Goal: Information Seeking & Learning: Learn about a topic

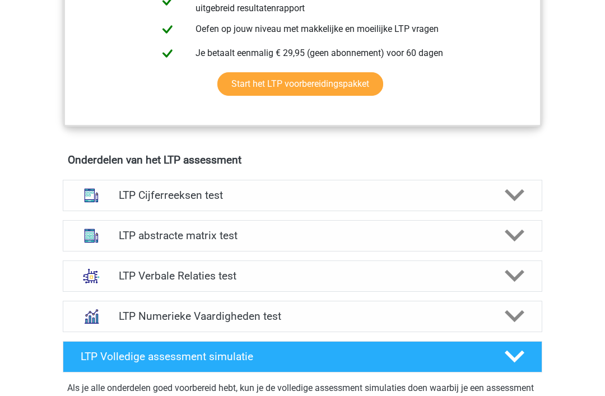
scroll to position [636, 0]
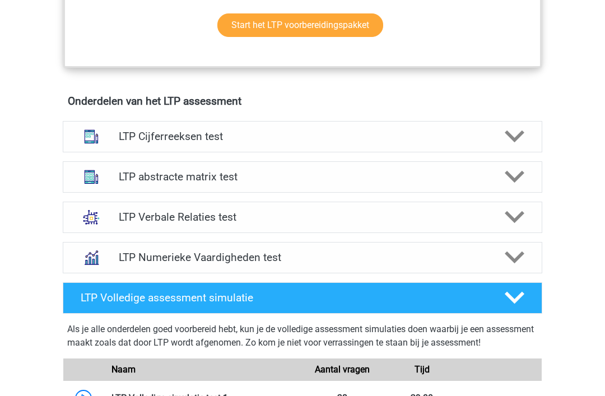
click at [503, 179] on div at bounding box center [513, 177] width 38 height 20
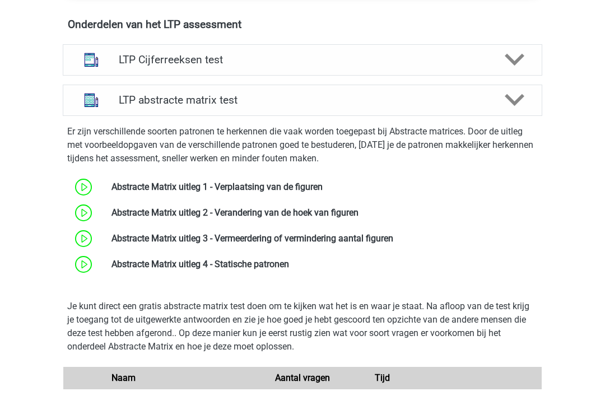
scroll to position [713, 0]
click at [508, 104] on icon at bounding box center [515, 100] width 20 height 20
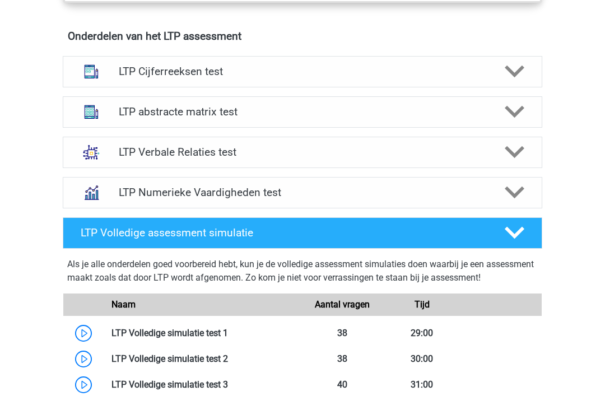
scroll to position [699, 0]
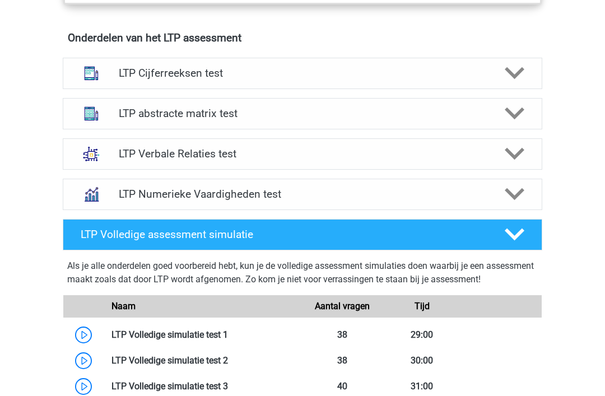
click at [487, 163] on div "LTP Verbale Relaties test" at bounding box center [302, 153] width 479 height 31
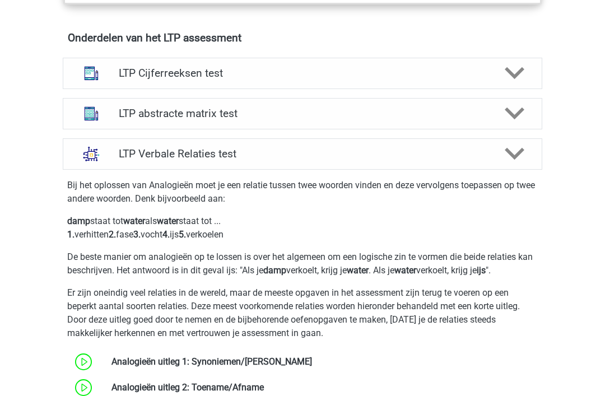
click at [498, 151] on div at bounding box center [513, 154] width 38 height 20
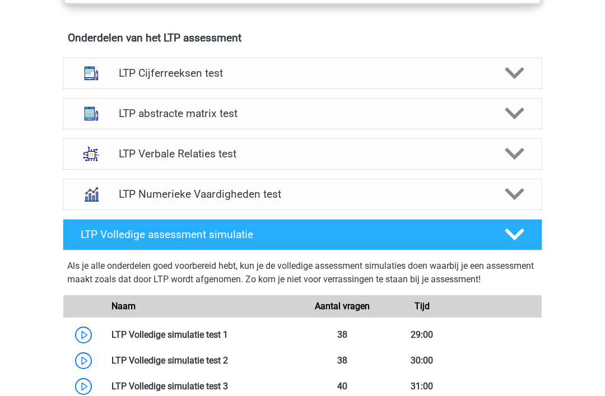
click at [519, 78] on icon at bounding box center [515, 73] width 20 height 20
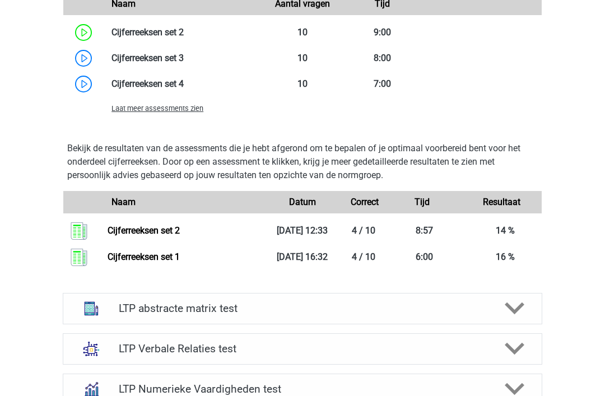
scroll to position [1299, 0]
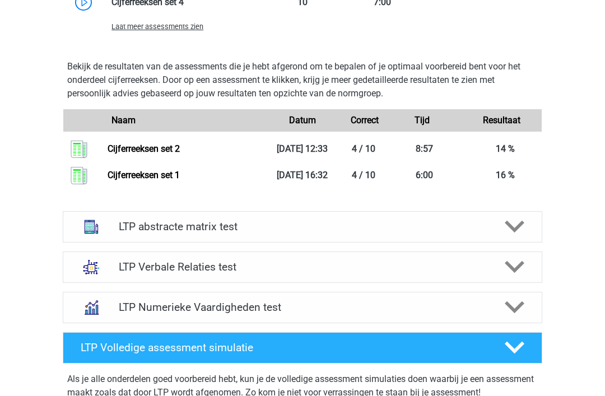
click at [497, 237] on div at bounding box center [513, 227] width 38 height 20
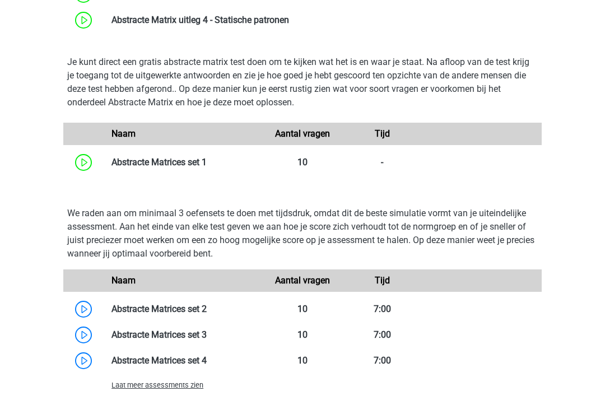
scroll to position [1793, 0]
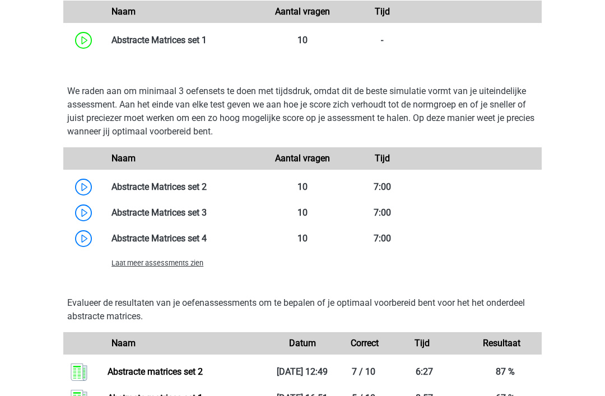
click at [207, 218] on link at bounding box center [207, 212] width 0 height 11
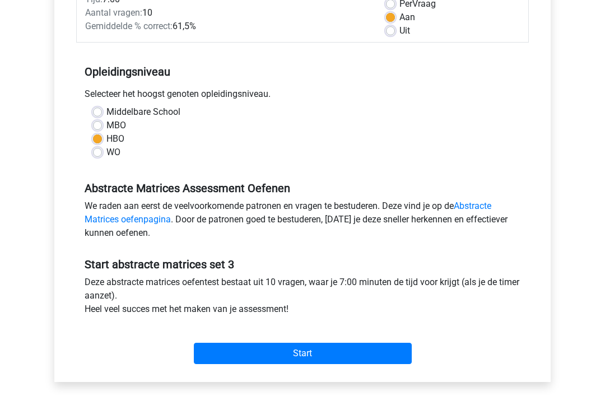
scroll to position [233, 0]
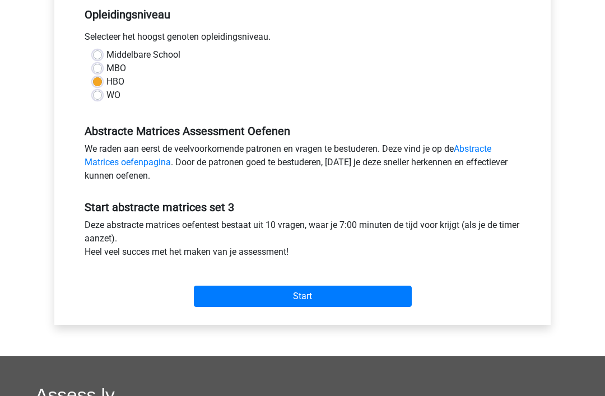
click at [304, 302] on input "Start" at bounding box center [303, 296] width 218 height 21
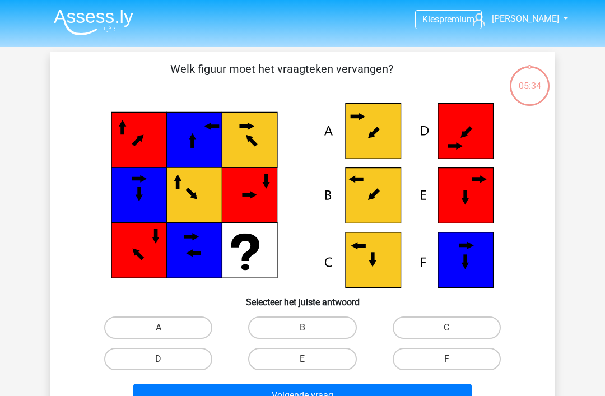
click at [324, 323] on label "B" at bounding box center [302, 327] width 108 height 22
click at [310, 328] on input "B" at bounding box center [305, 331] width 7 height 7
radio input "true"
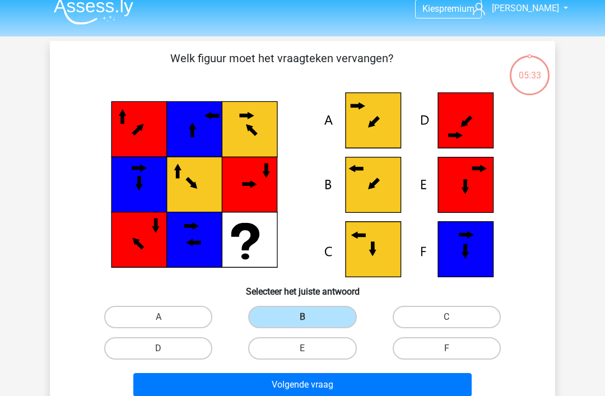
scroll to position [11, 0]
click at [399, 382] on button "Volgende vraag" at bounding box center [302, 385] width 339 height 24
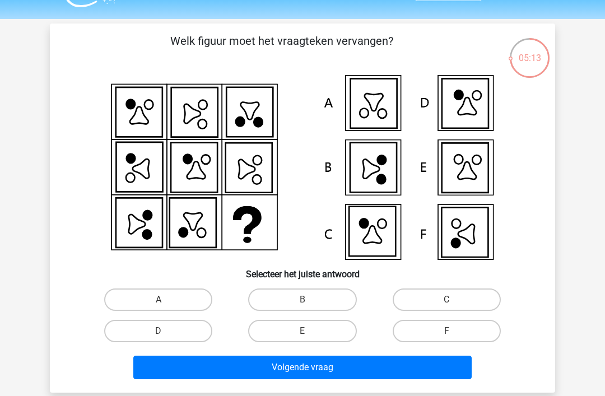
scroll to position [28, 0]
click at [467, 339] on label "F" at bounding box center [447, 331] width 108 height 22
click at [454, 338] on input "F" at bounding box center [449, 334] width 7 height 7
radio input "true"
click at [447, 365] on button "Volgende vraag" at bounding box center [302, 368] width 339 height 24
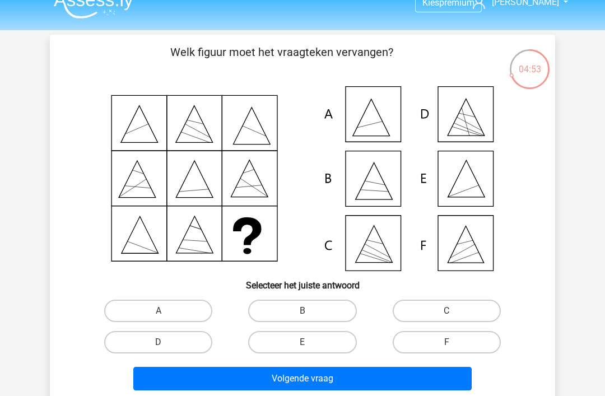
scroll to position [16, 0]
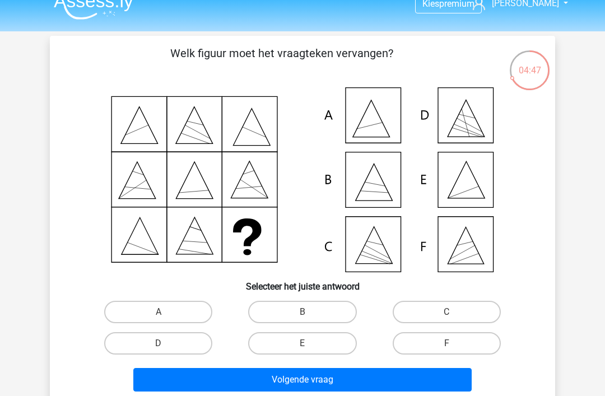
click at [324, 346] on label "E" at bounding box center [302, 343] width 108 height 22
click at [310, 346] on input "E" at bounding box center [305, 346] width 7 height 7
radio input "true"
click at [347, 379] on button "Volgende vraag" at bounding box center [302, 380] width 339 height 24
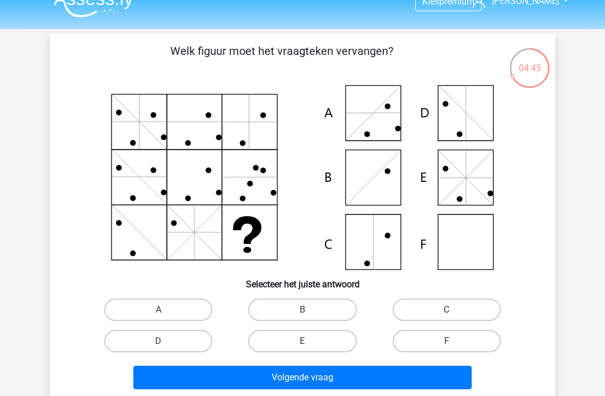
scroll to position [18, 0]
click at [335, 306] on label "B" at bounding box center [302, 309] width 108 height 22
click at [310, 310] on input "B" at bounding box center [305, 313] width 7 height 7
radio input "true"
click at [405, 377] on button "Volgende vraag" at bounding box center [302, 378] width 339 height 24
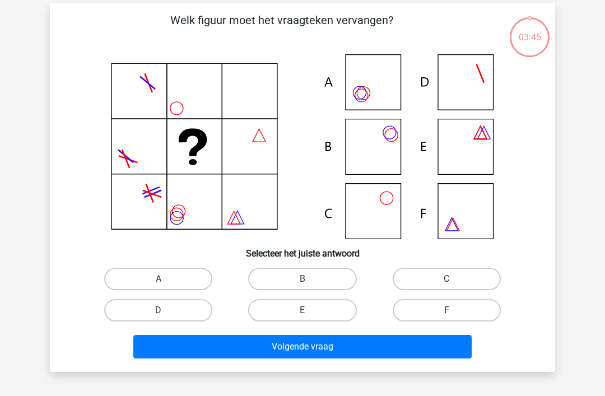
scroll to position [52, 0]
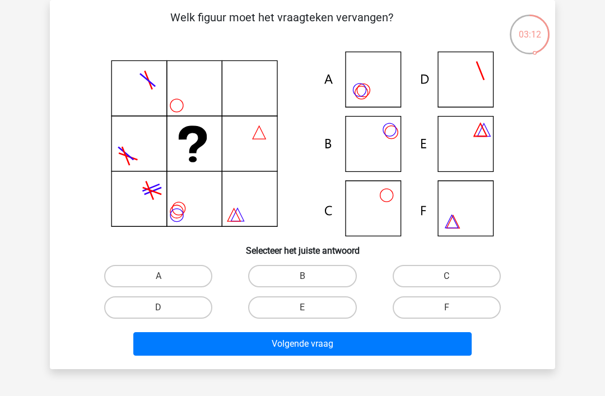
click at [187, 281] on label "A" at bounding box center [158, 276] width 108 height 22
click at [166, 281] on input "A" at bounding box center [161, 279] width 7 height 7
radio input "true"
click at [310, 355] on button "Volgende vraag" at bounding box center [302, 344] width 339 height 24
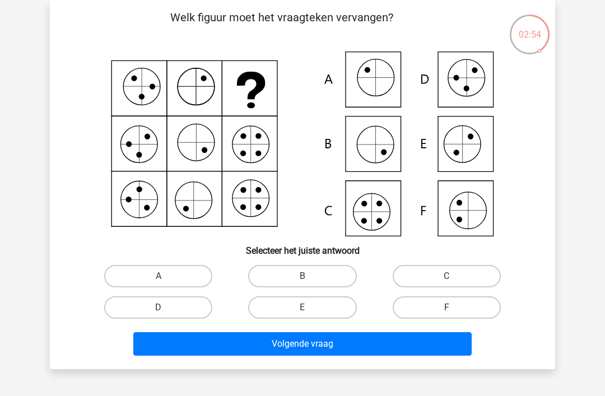
click at [460, 267] on label "C" at bounding box center [447, 276] width 108 height 22
click at [454, 276] on input "C" at bounding box center [449, 279] width 7 height 7
radio input "true"
click at [430, 343] on button "Volgende vraag" at bounding box center [302, 344] width 339 height 24
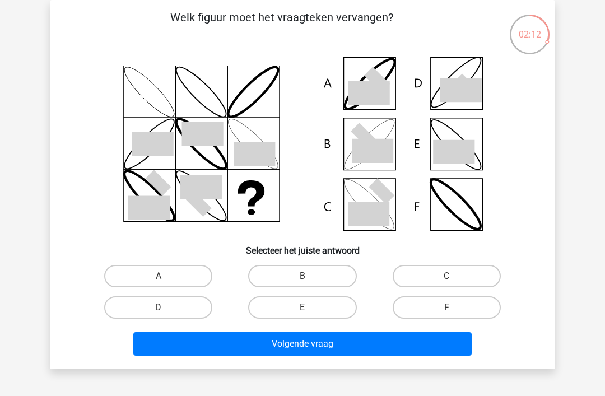
click at [324, 283] on label "B" at bounding box center [302, 276] width 108 height 22
click at [310, 283] on input "B" at bounding box center [305, 279] width 7 height 7
radio input "true"
click at [362, 351] on button "Volgende vraag" at bounding box center [302, 344] width 339 height 24
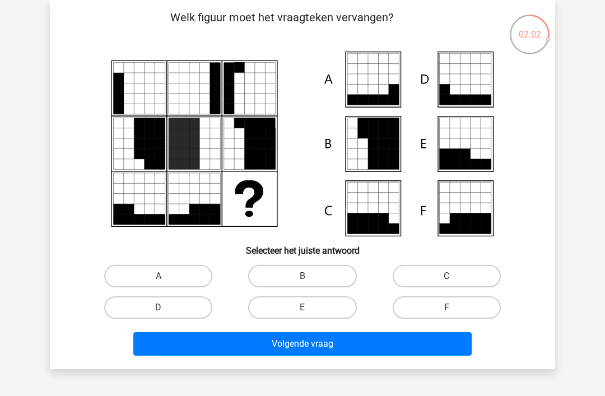
click at [452, 310] on input "F" at bounding box center [449, 310] width 7 height 7
radio input "true"
click at [438, 356] on button "Volgende vraag" at bounding box center [302, 344] width 339 height 24
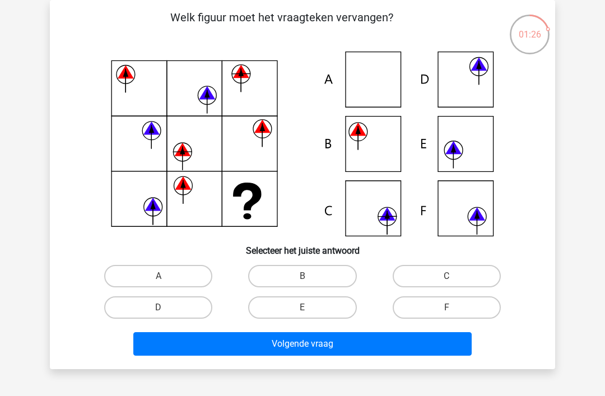
click at [445, 279] on label "C" at bounding box center [447, 276] width 108 height 22
click at [446, 279] on input "C" at bounding box center [449, 279] width 7 height 7
radio input "true"
click at [416, 354] on button "Volgende vraag" at bounding box center [302, 344] width 339 height 24
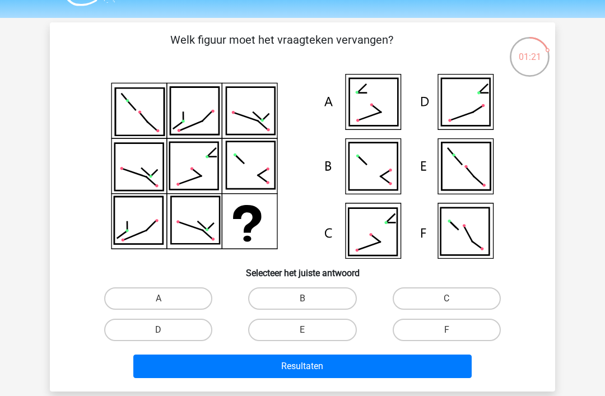
scroll to position [29, 0]
click at [318, 332] on label "E" at bounding box center [302, 330] width 108 height 22
click at [310, 332] on input "E" at bounding box center [305, 333] width 7 height 7
radio input "true"
click at [342, 369] on button "Resultaten" at bounding box center [302, 366] width 339 height 24
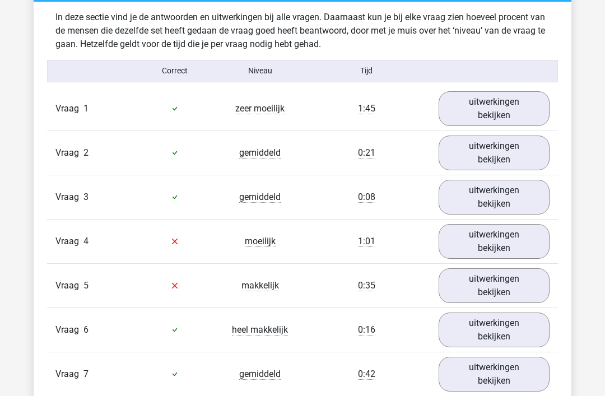
scroll to position [922, 0]
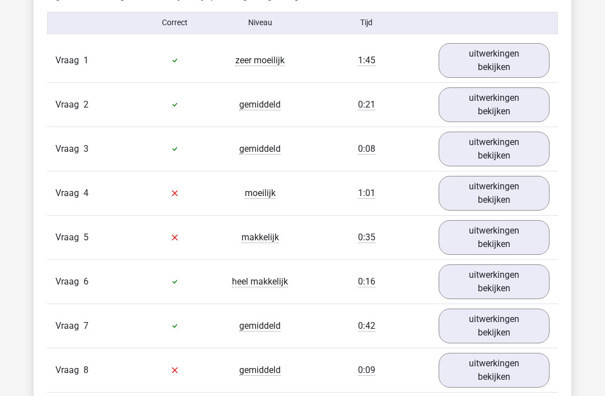
click at [503, 192] on link "uitwerkingen bekijken" at bounding box center [493, 193] width 111 height 35
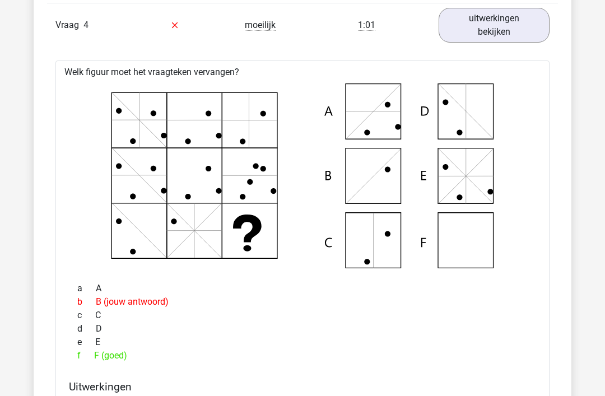
scroll to position [1079, 0]
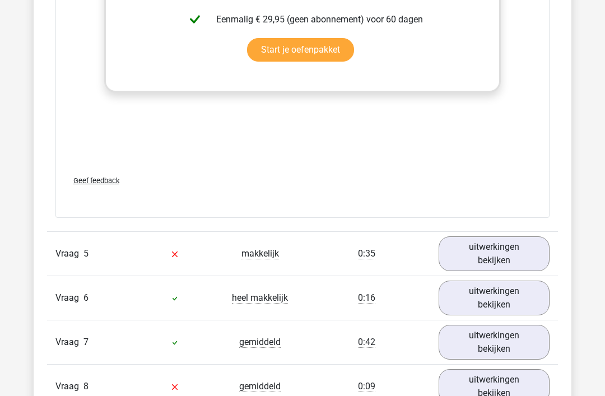
click at [520, 256] on link "uitwerkingen bekijken" at bounding box center [493, 254] width 111 height 35
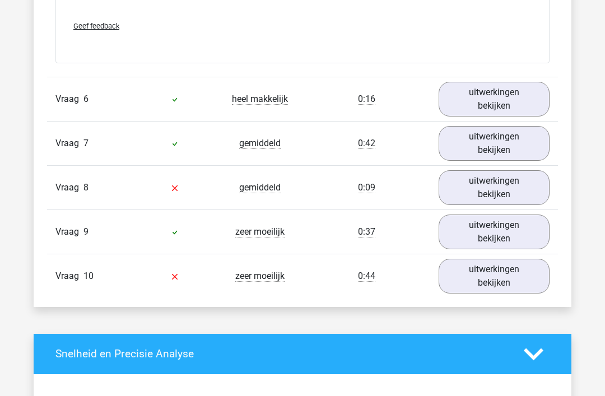
scroll to position [2668, 0]
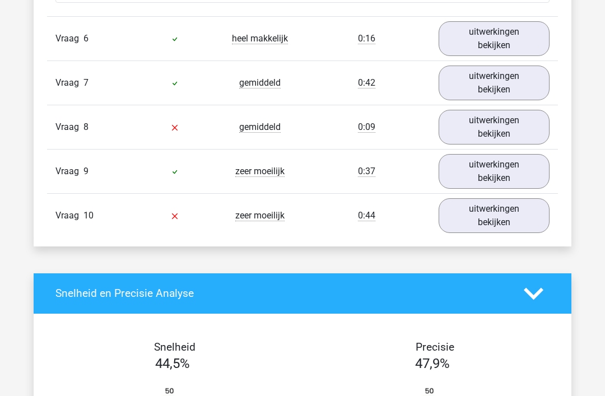
click at [523, 127] on link "uitwerkingen bekijken" at bounding box center [493, 127] width 111 height 35
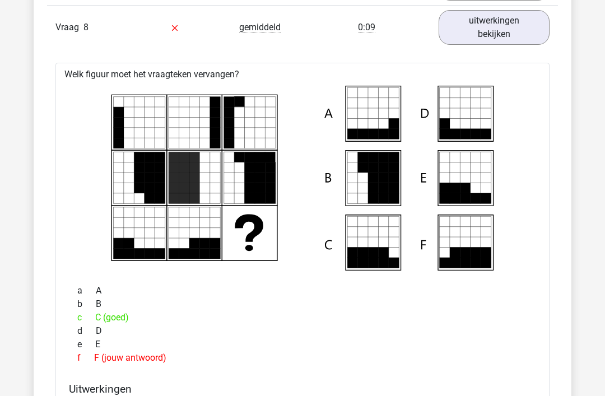
scroll to position [2768, 0]
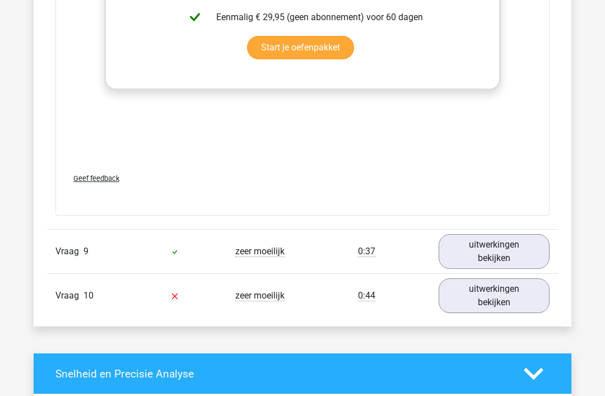
click at [498, 290] on link "uitwerkingen bekijken" at bounding box center [493, 295] width 111 height 35
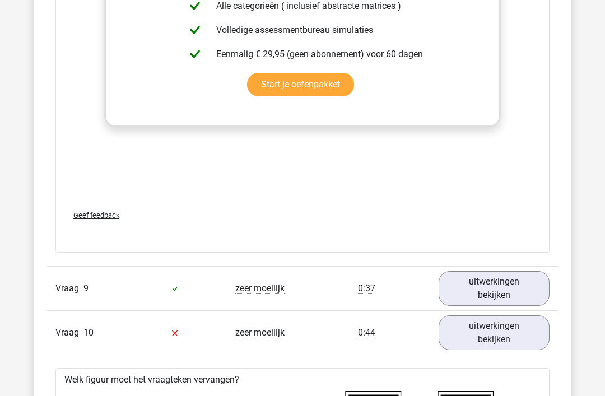
scroll to position [3255, 0]
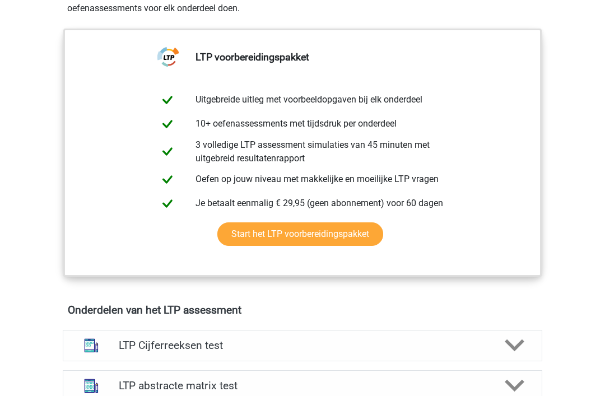
scroll to position [651, 0]
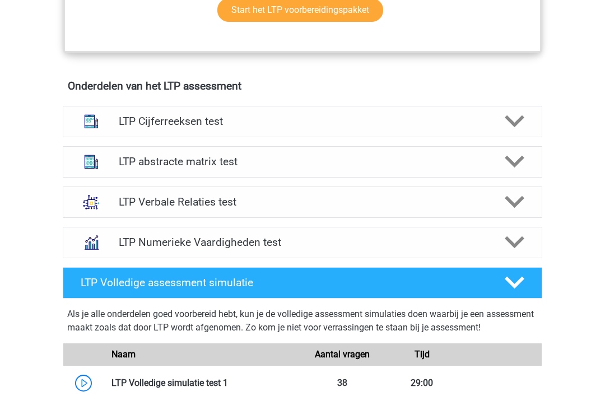
click at [511, 113] on icon at bounding box center [515, 121] width 20 height 20
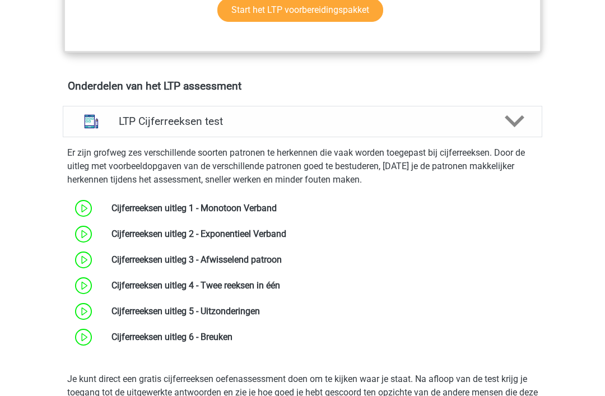
click at [517, 122] on polygon at bounding box center [515, 121] width 20 height 12
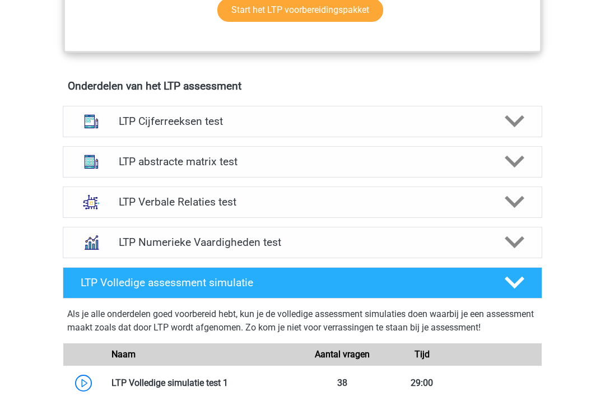
click at [480, 197] on h4 "LTP Verbale Relaties test" at bounding box center [302, 201] width 367 height 13
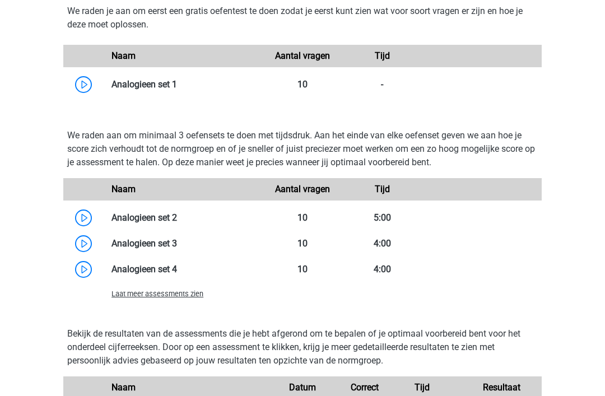
scroll to position [1268, 0]
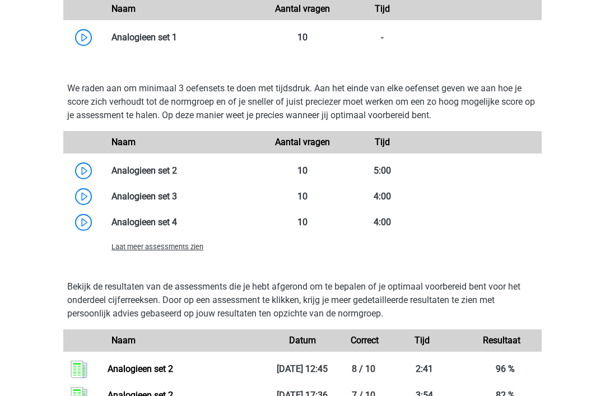
click at [177, 196] on link at bounding box center [177, 196] width 0 height 11
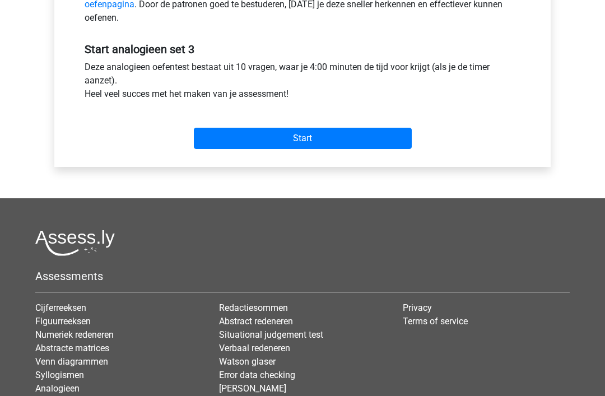
scroll to position [382, 0]
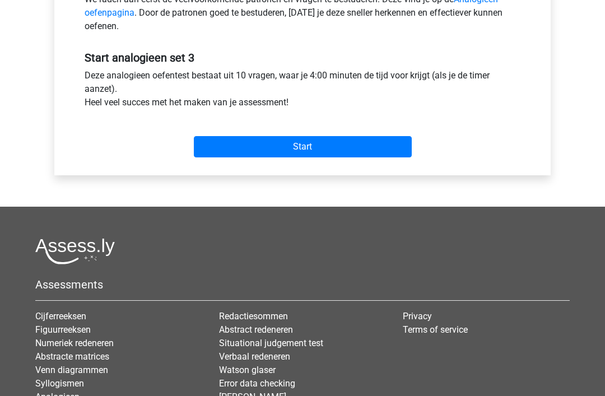
click at [394, 146] on input "Start" at bounding box center [303, 147] width 218 height 21
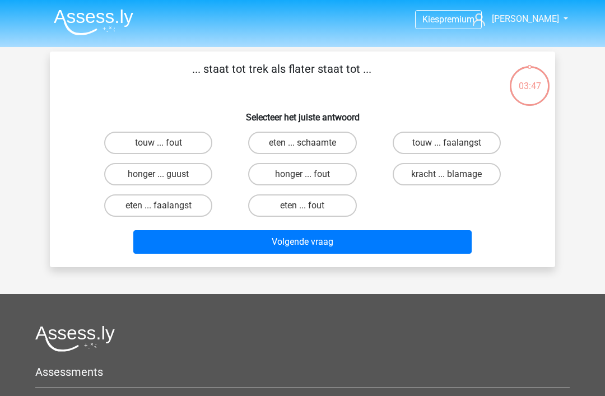
click at [341, 139] on label "eten ... schaamte" at bounding box center [302, 143] width 108 height 22
click at [310, 143] on input "eten ... schaamte" at bounding box center [305, 146] width 7 height 7
radio input "true"
click at [438, 245] on button "Volgende vraag" at bounding box center [302, 242] width 339 height 24
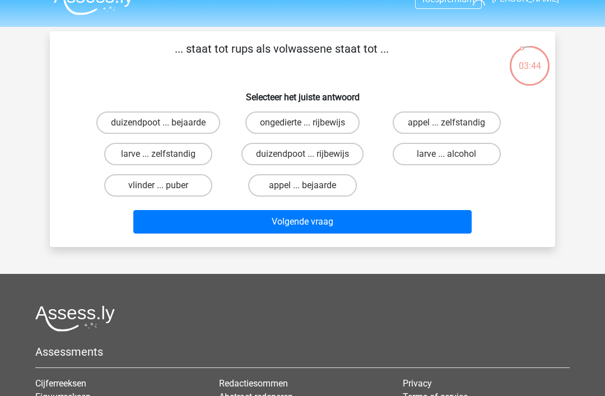
scroll to position [19, 0]
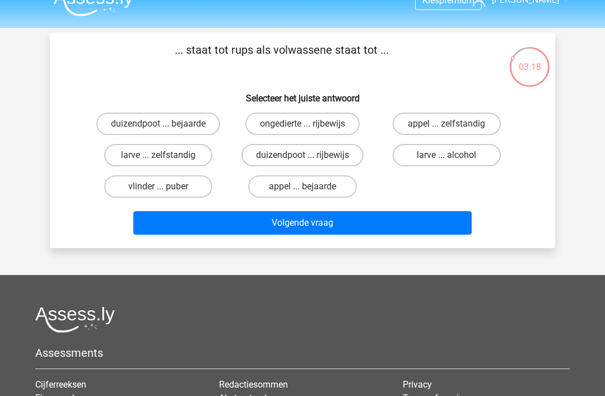
click at [192, 189] on label "vlinder ... puber" at bounding box center [158, 186] width 108 height 22
click at [166, 189] on input "vlinder ... puber" at bounding box center [161, 189] width 7 height 7
radio input "true"
click at [305, 226] on button "Volgende vraag" at bounding box center [302, 223] width 339 height 24
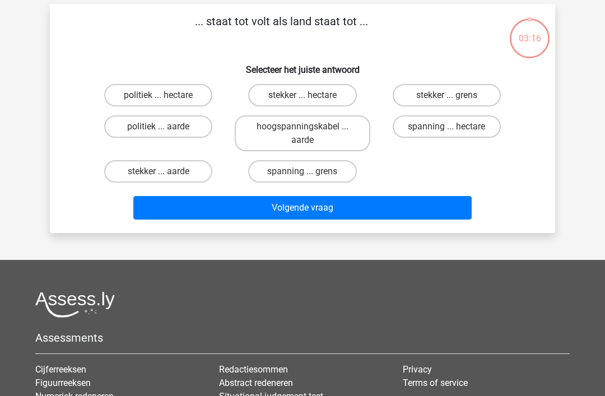
scroll to position [52, 0]
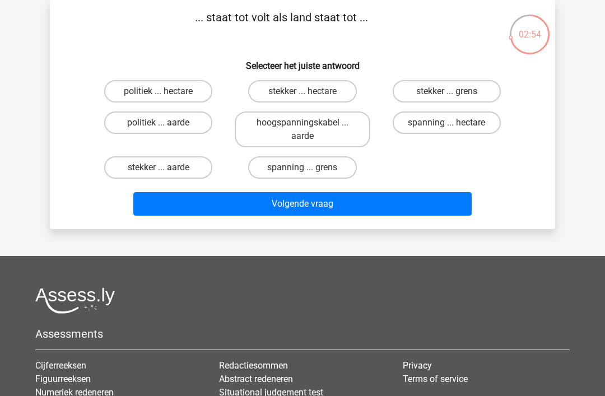
click at [340, 173] on label "spanning ... grens" at bounding box center [302, 167] width 108 height 22
click at [310, 173] on input "spanning ... grens" at bounding box center [305, 170] width 7 height 7
radio input "true"
click at [412, 208] on button "Volgende vraag" at bounding box center [302, 204] width 339 height 24
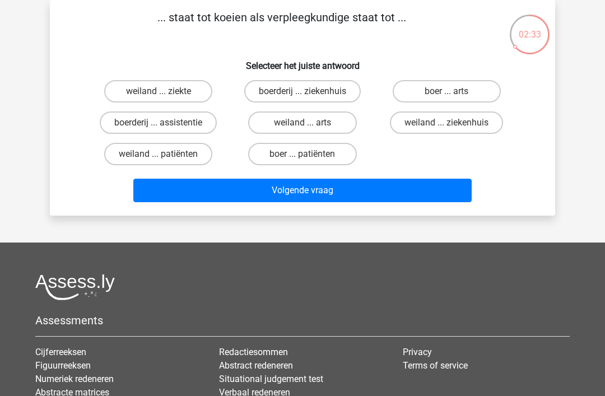
click at [336, 159] on label "boer ... patiënten" at bounding box center [302, 154] width 108 height 22
click at [310, 159] on input "boer ... patiënten" at bounding box center [305, 157] width 7 height 7
radio input "true"
click at [409, 190] on button "Volgende vraag" at bounding box center [302, 191] width 339 height 24
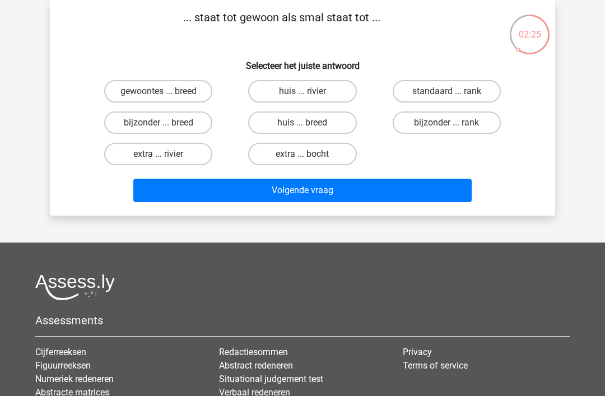
click at [196, 120] on label "bijzonder ... breed" at bounding box center [158, 122] width 108 height 22
click at [166, 123] on input "bijzonder ... breed" at bounding box center [161, 126] width 7 height 7
radio input "true"
click at [417, 198] on button "Volgende vraag" at bounding box center [302, 191] width 339 height 24
click at [475, 124] on label "misdaad ... ziekte" at bounding box center [447, 122] width 108 height 22
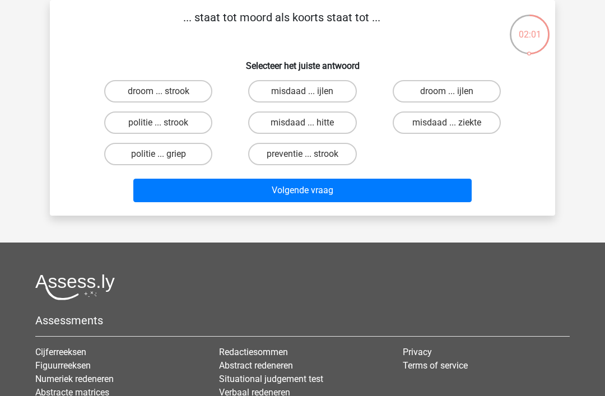
click at [454, 124] on input "misdaad ... ziekte" at bounding box center [449, 126] width 7 height 7
radio input "true"
click at [441, 199] on button "Volgende vraag" at bounding box center [302, 191] width 339 height 24
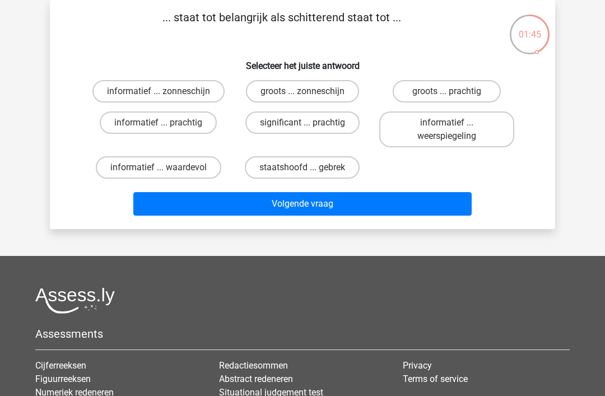
click at [325, 119] on label "significant ... prachtig" at bounding box center [302, 122] width 114 height 22
click at [310, 123] on input "significant ... prachtig" at bounding box center [305, 126] width 7 height 7
radio input "true"
click at [384, 203] on button "Volgende vraag" at bounding box center [302, 204] width 339 height 24
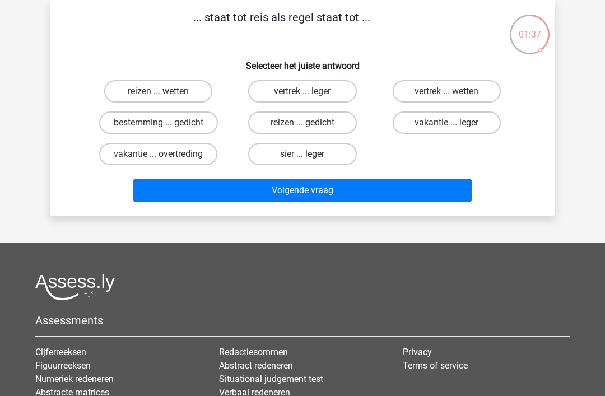
click at [201, 119] on label "bestemming ... gedicht" at bounding box center [158, 122] width 119 height 22
click at [166, 123] on input "bestemming ... gedicht" at bounding box center [161, 126] width 7 height 7
radio input "true"
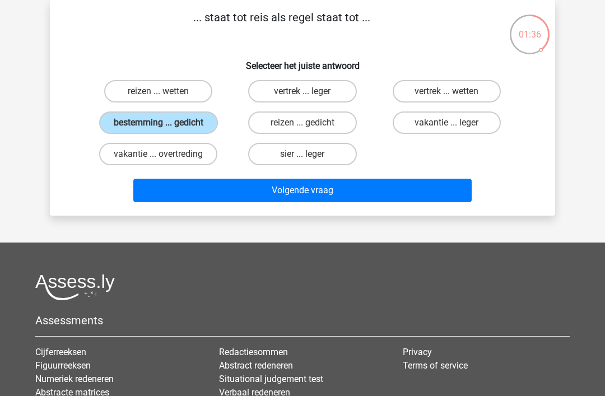
click at [342, 193] on button "Volgende vraag" at bounding box center [302, 191] width 339 height 24
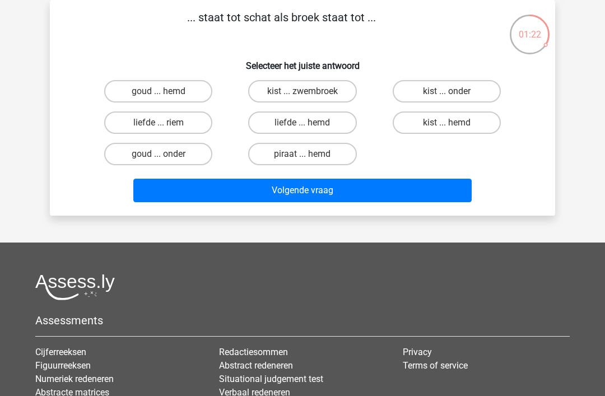
click at [181, 163] on label "goud ... onder" at bounding box center [158, 154] width 108 height 22
click at [166, 161] on input "goud ... onder" at bounding box center [161, 157] width 7 height 7
radio input "true"
click at [244, 190] on button "Volgende vraag" at bounding box center [302, 191] width 339 height 24
click at [332, 149] on label "team ... druif" at bounding box center [302, 154] width 108 height 22
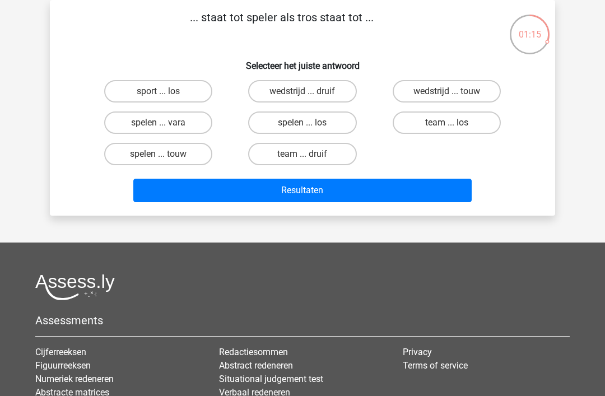
click at [310, 154] on input "team ... druif" at bounding box center [305, 157] width 7 height 7
radio input "true"
click at [388, 189] on button "Resultaten" at bounding box center [302, 191] width 339 height 24
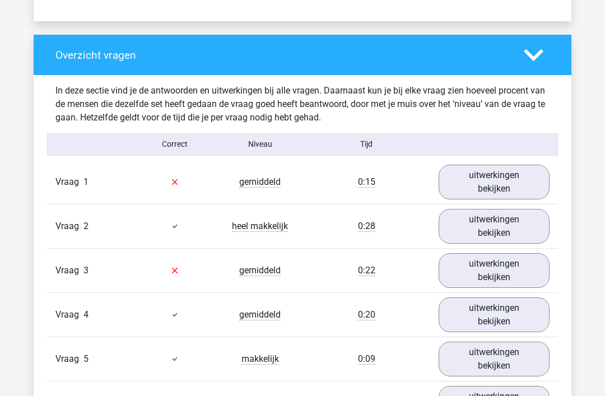
scroll to position [913, 0]
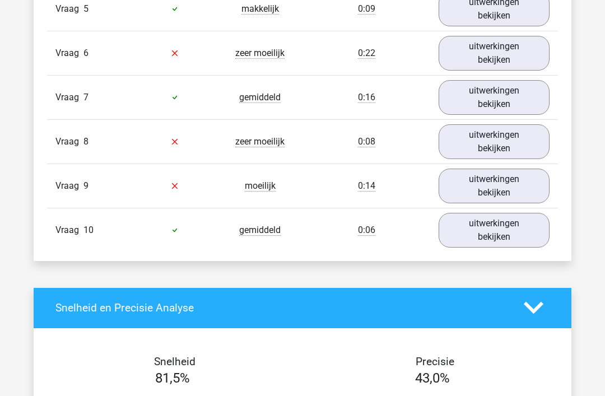
click at [517, 194] on link "uitwerkingen bekijken" at bounding box center [493, 186] width 111 height 35
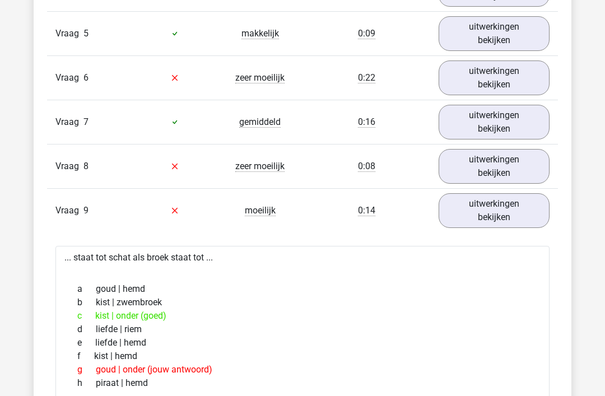
scroll to position [1126, 0]
click at [521, 162] on link "uitwerkingen bekijken" at bounding box center [493, 166] width 111 height 35
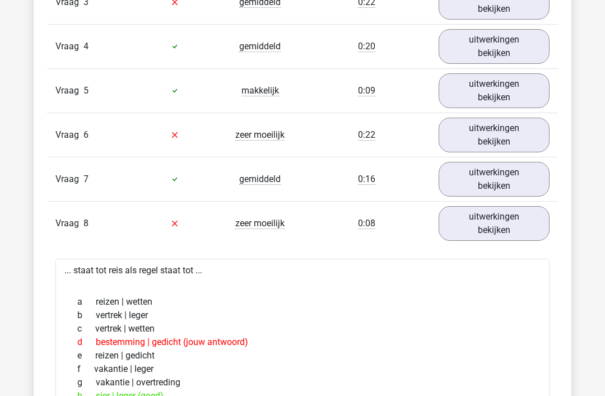
scroll to position [1042, 0]
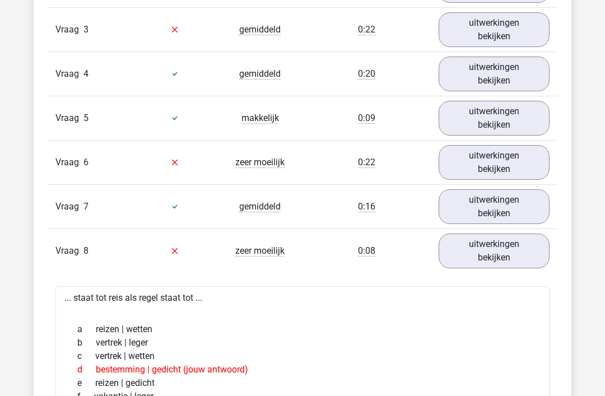
click at [514, 164] on link "uitwerkingen bekijken" at bounding box center [493, 162] width 111 height 35
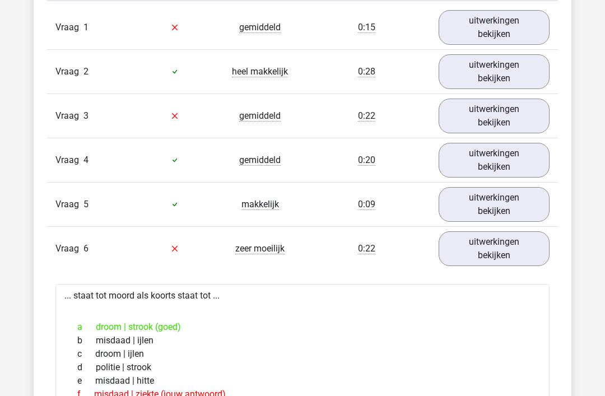
scroll to position [937, 0]
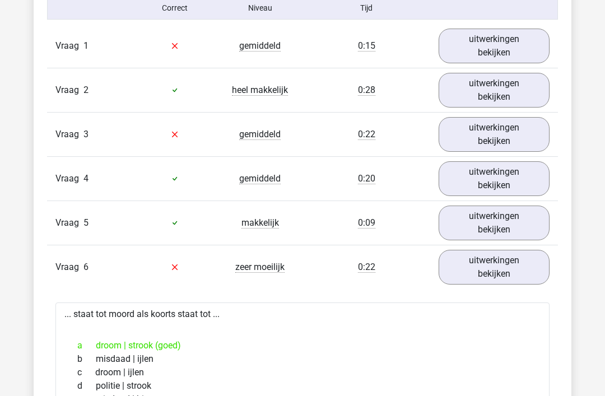
click at [529, 130] on link "uitwerkingen bekijken" at bounding box center [493, 134] width 111 height 35
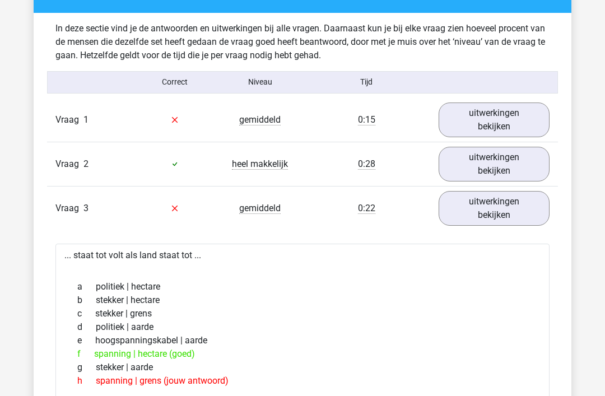
scroll to position [833, 0]
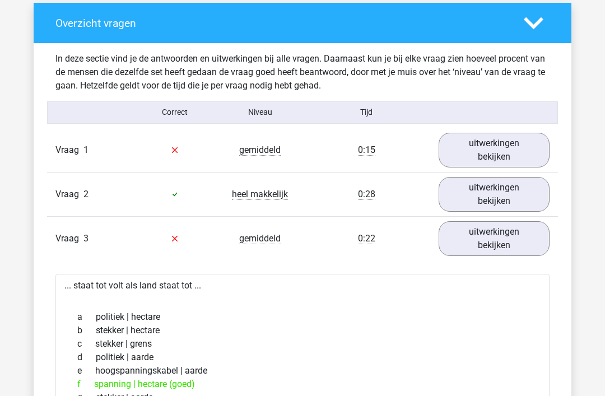
click at [526, 149] on link "uitwerkingen bekijken" at bounding box center [493, 150] width 111 height 35
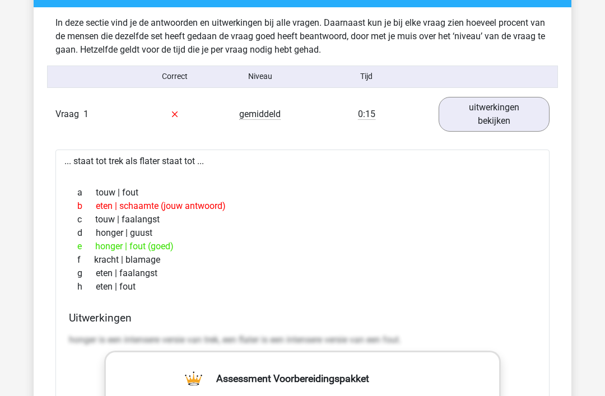
scroll to position [869, 0]
